Goal: Task Accomplishment & Management: Use online tool/utility

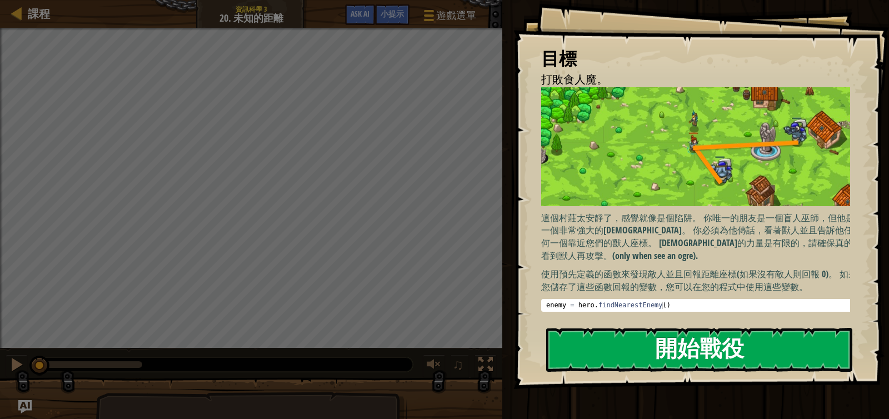
click at [640, 347] on button "開始戰役" at bounding box center [699, 350] width 306 height 44
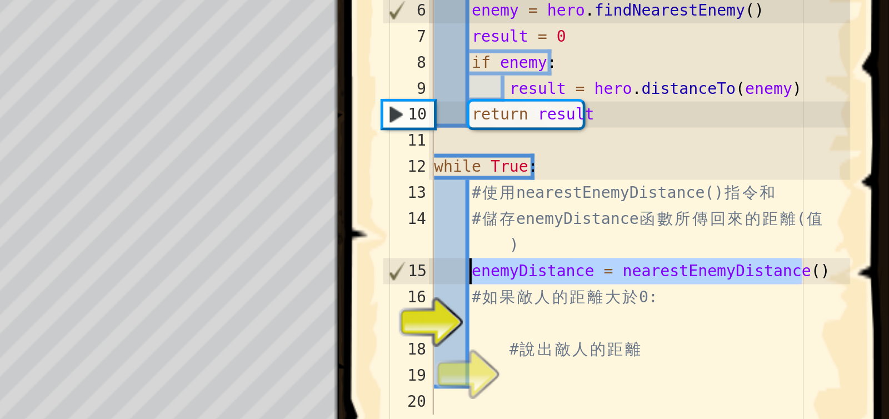
drag, startPoint x: 854, startPoint y: 234, endPoint x: 710, endPoint y: 236, distance: 143.4
click at [710, 236] on div "# 你 的 任 務 是 告 訴 [DEMOGRAPHIC_DATA] ， 任 何 一 個 靠 您 們 的 獸 人 距 離 。 # 這 個 函 數 尋 找 最 …" at bounding box center [783, 189] width 180 height 278
type textarea "enemyDistance = nearestEnemyDistance()"
click at [730, 232] on div "# 你 的 任 務 是 告 訴 [DEMOGRAPHIC_DATA] ， 任 何 一 個 靠 您 們 的 獸 人 距 離 。 # 這 個 函 數 尋 找 最 …" at bounding box center [783, 172] width 180 height 245
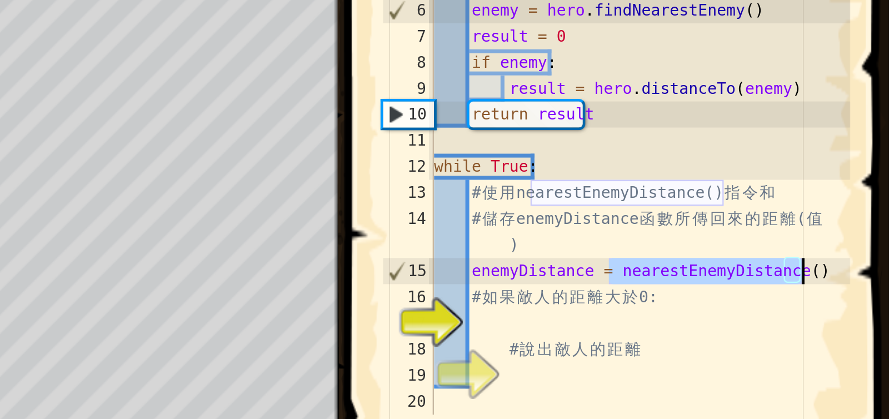
drag, startPoint x: 771, startPoint y: 231, endPoint x: 859, endPoint y: 235, distance: 87.3
click at [859, 235] on div "# 你 的 任 務 是 告 訴 [DEMOGRAPHIC_DATA] ， 任 何 一 個 靠 您 們 的 獸 人 距 離 。 # 這 個 函 數 尋 找 最 …" at bounding box center [783, 189] width 180 height 278
click at [733, 256] on div "# 你 的 任 務 是 告 訴 [DEMOGRAPHIC_DATA] ， 任 何 一 個 靠 您 們 的 獸 人 距 離 。 # 這 個 函 數 尋 找 最 …" at bounding box center [783, 189] width 180 height 278
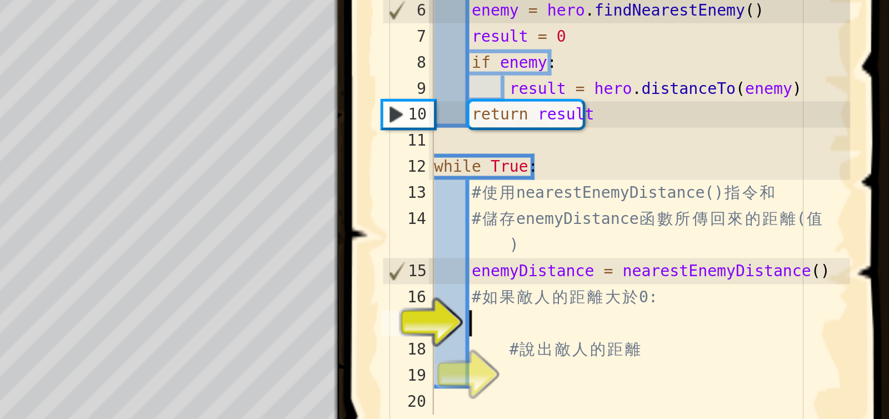
click at [733, 235] on div "# 你 的 任 務 是 告 訴 [DEMOGRAPHIC_DATA] ， 任 何 一 個 靠 您 們 的 獸 人 距 離 。 # 這 個 函 數 尋 找 最 …" at bounding box center [783, 189] width 180 height 278
type textarea "enemyDistance = nearestEnemyDistance()"
click at [733, 235] on div "# 你 的 任 務 是 告 訴 [DEMOGRAPHIC_DATA] ， 任 何 一 個 靠 您 們 的 獸 人 距 離 。 # 這 個 函 數 尋 找 最 …" at bounding box center [783, 189] width 180 height 278
click at [737, 258] on div "# 你 的 任 務 是 告 訴 [DEMOGRAPHIC_DATA] ， 任 何 一 個 靠 您 們 的 獸 人 距 離 。 # 這 個 函 數 尋 找 最 …" at bounding box center [783, 189] width 180 height 278
click at [731, 231] on div "# 你 的 任 務 是 告 訴 [DEMOGRAPHIC_DATA] ， 任 何 一 個 靠 您 們 的 獸 人 距 離 。 # 這 個 函 數 尋 找 最 …" at bounding box center [783, 189] width 180 height 278
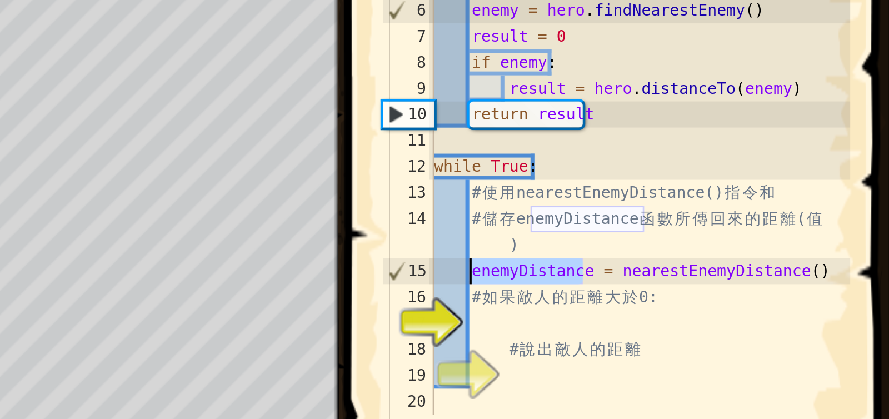
click at [731, 231] on div "# 你 的 任 務 是 告 訴 [DEMOGRAPHIC_DATA] ， 任 何 一 個 靠 您 們 的 獸 人 距 離 。 # 這 個 函 數 尋 找 最 …" at bounding box center [783, 189] width 180 height 278
click at [722, 245] on div "# 你 的 任 務 是 告 訴 [DEMOGRAPHIC_DATA] ， 任 何 一 個 靠 您 們 的 獸 人 距 離 。 # 這 個 函 數 尋 找 最 …" at bounding box center [783, 189] width 180 height 278
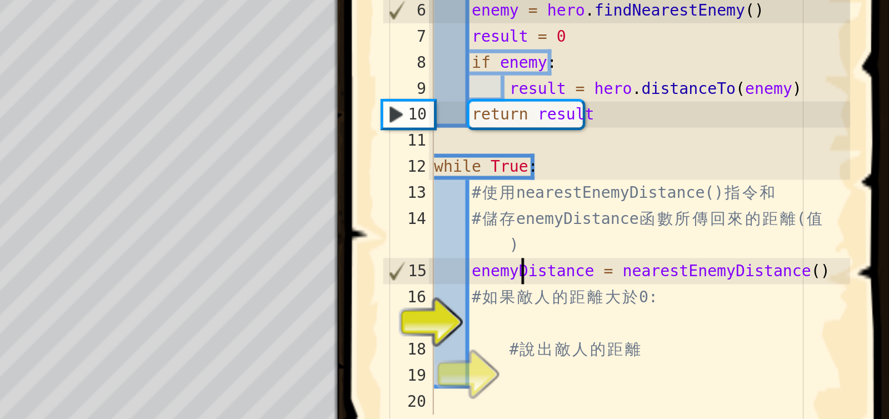
click at [733, 232] on div "# 你 的 任 務 是 告 訴 [DEMOGRAPHIC_DATA] ， 任 何 一 個 靠 您 們 的 獸 人 距 離 。 # 這 個 函 數 尋 找 最 …" at bounding box center [783, 189] width 180 height 278
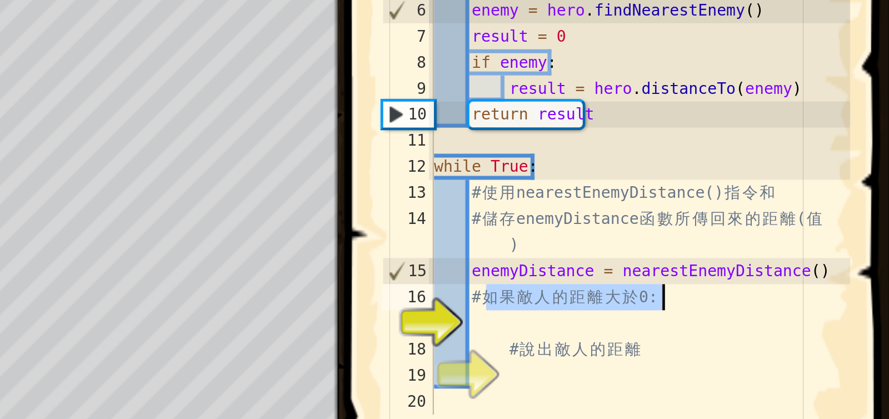
drag, startPoint x: 720, startPoint y: 245, endPoint x: 794, endPoint y: 245, distance: 73.4
click at [794, 245] on div "# 你 的 任 務 是 告 訴 [DEMOGRAPHIC_DATA] ， 任 何 一 個 靠 您 們 的 獸 人 距 離 。 # 這 個 函 數 尋 找 最 …" at bounding box center [783, 189] width 180 height 278
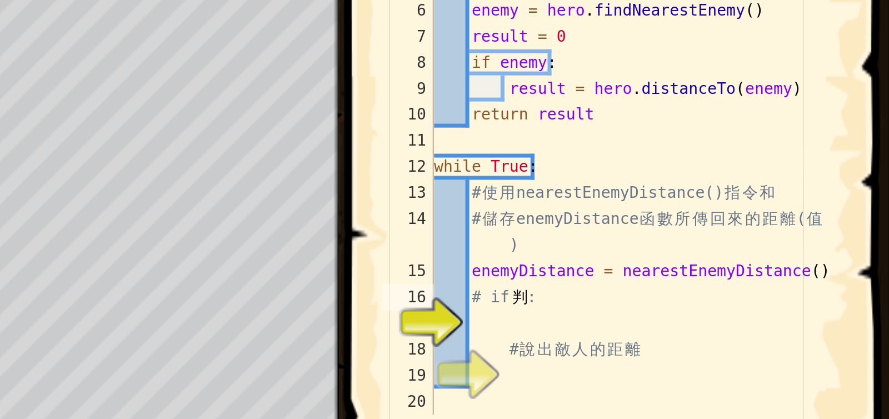
type textarea "判斷"
type textarea "ㄢ"
type textarea "`G"
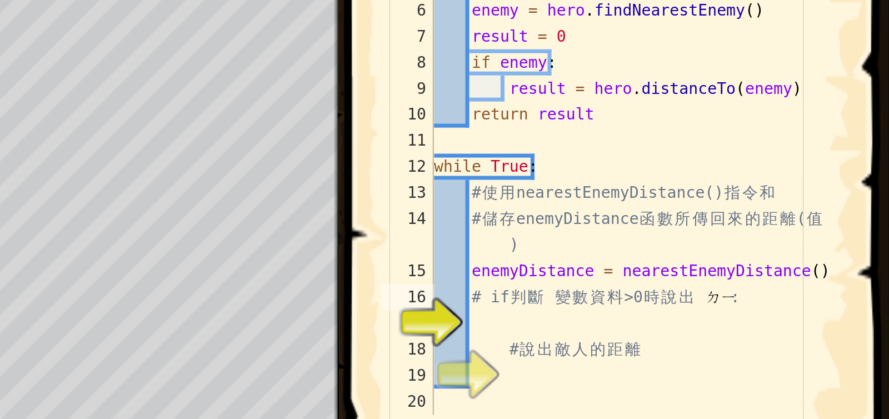
type textarea "ㄉ"
click at [789, 268] on div "# 你 的 任 務 是 告 訴 [DEMOGRAPHIC_DATA] ， 任 何 一 個 靠 您 們 的 獸 人 距 離 。 # 這 個 函 數 尋 找 最 …" at bounding box center [783, 189] width 180 height 278
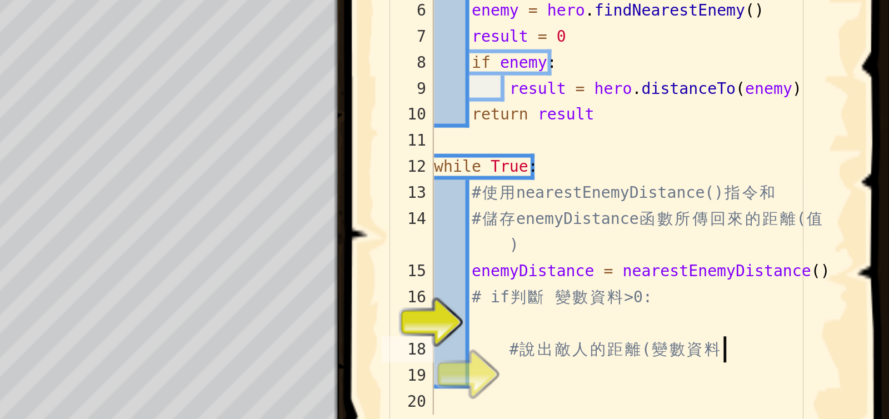
scroll to position [0, 0]
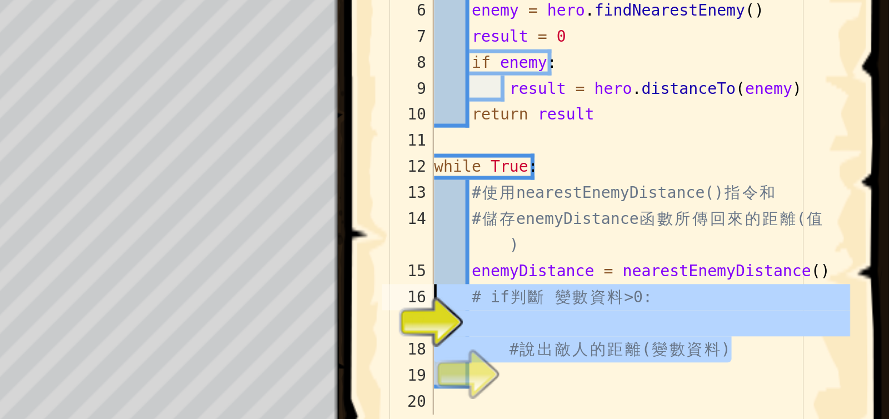
drag, startPoint x: 829, startPoint y: 265, endPoint x: 685, endPoint y: 243, distance: 145.6
click at [685, 243] on div ") 1 2 3 4 5 6 7 8 9 10 11 12 13 14 15 16 17 18 19 20 # 你 的 任 務 是 告 訴 巫 師 ， 任 何 …" at bounding box center [772, 172] width 202 height 245
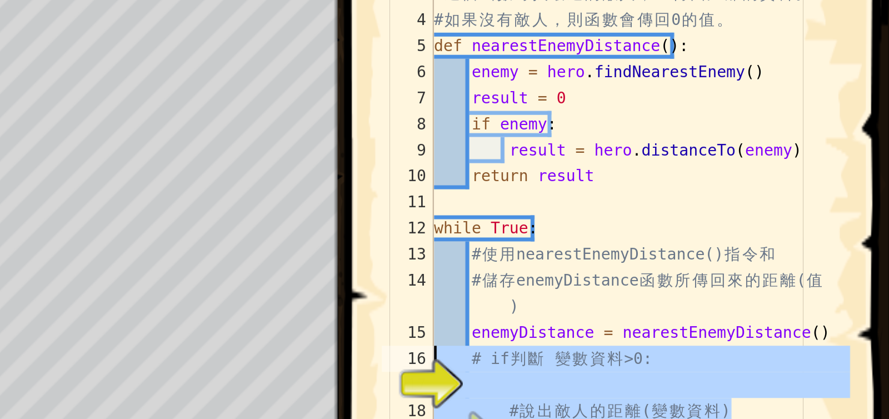
type textarea "# if 判斷 變數資料>0:"
